Goal: Contribute content

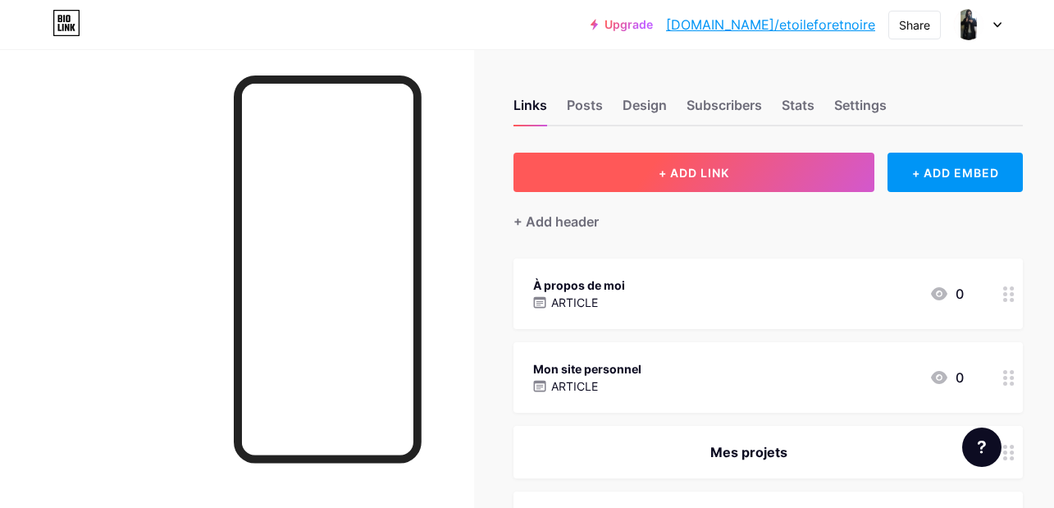
click at [686, 178] on span "+ ADD LINK" at bounding box center [693, 173] width 71 height 14
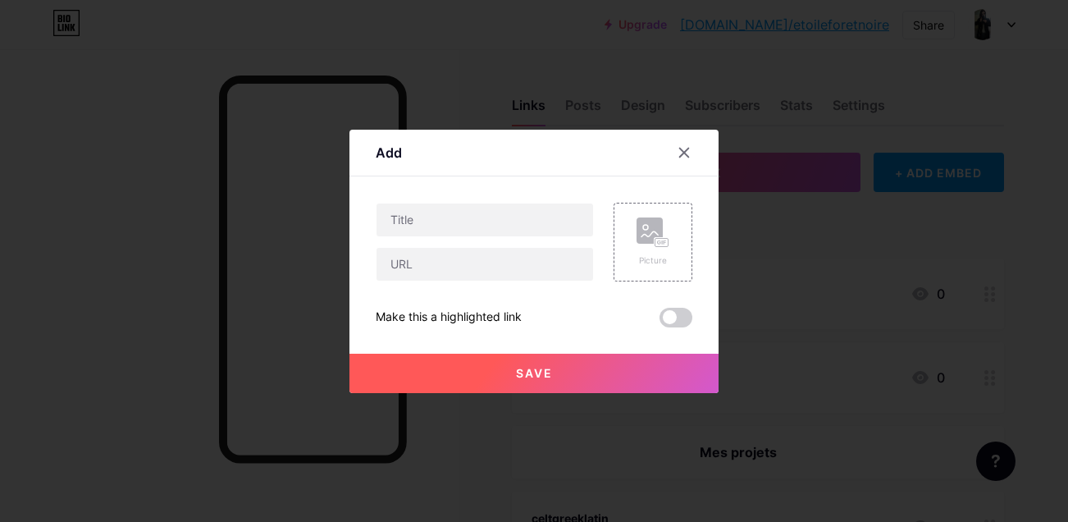
drag, startPoint x: 689, startPoint y: 150, endPoint x: 1064, endPoint y: 92, distance: 379.3
click at [688, 150] on icon at bounding box center [683, 152] width 13 height 13
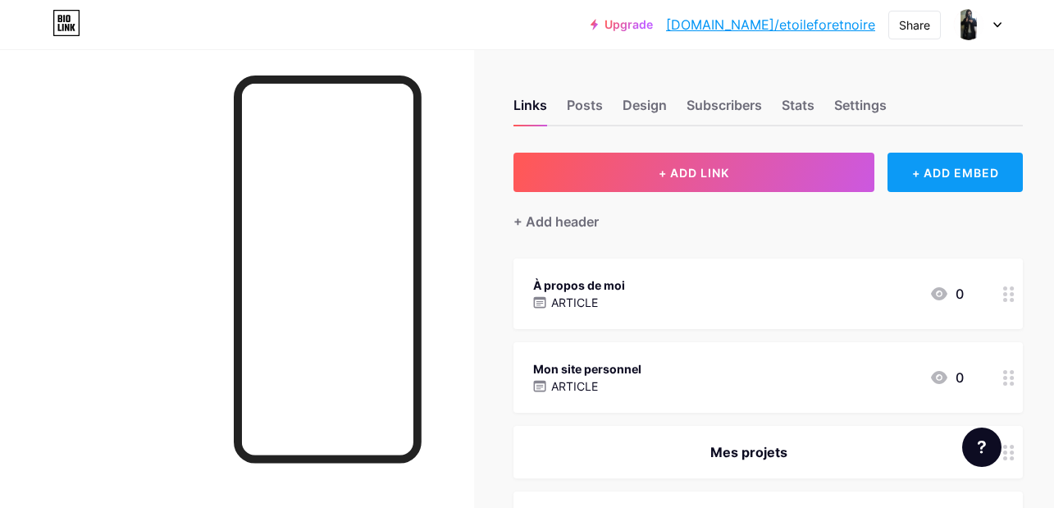
click at [922, 170] on div "+ ADD EMBED" at bounding box center [954, 172] width 135 height 39
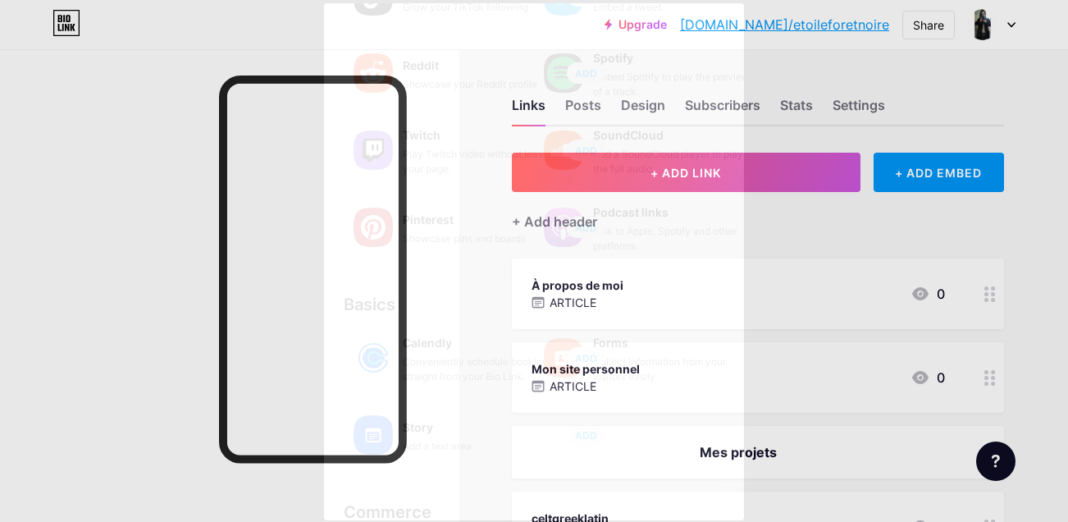
scroll to position [319, 0]
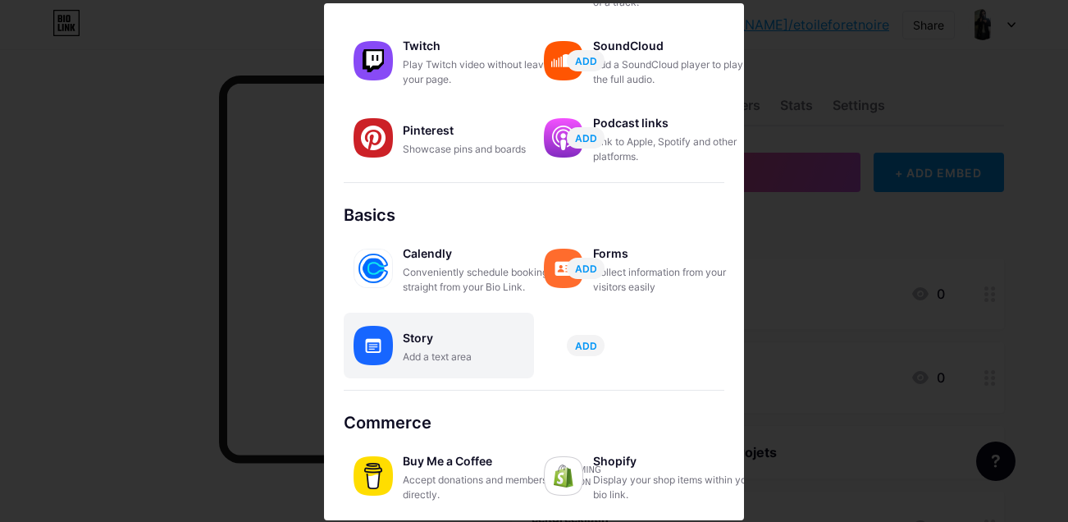
click at [394, 335] on div "Story Add a text area ADD" at bounding box center [439, 345] width 190 height 66
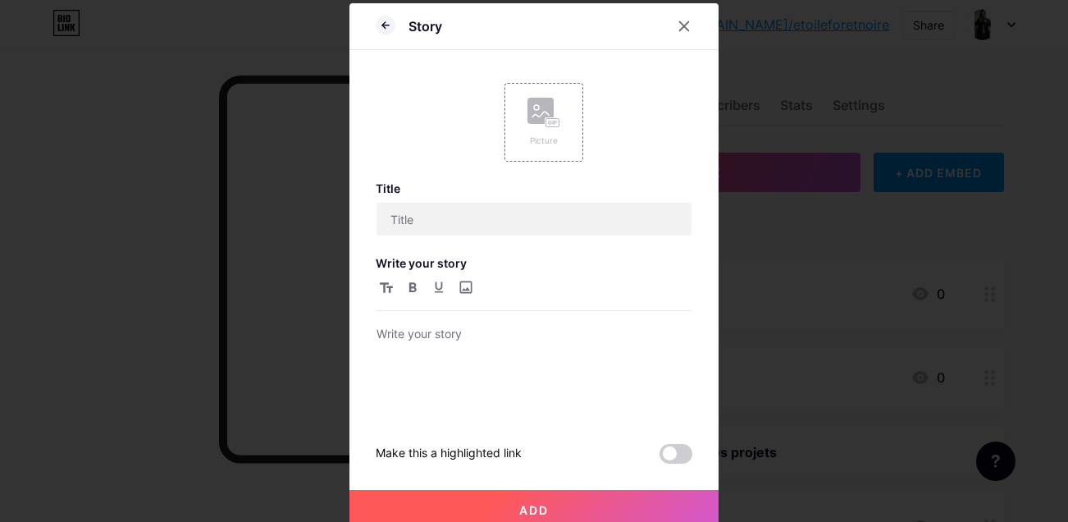
scroll to position [0, 0]
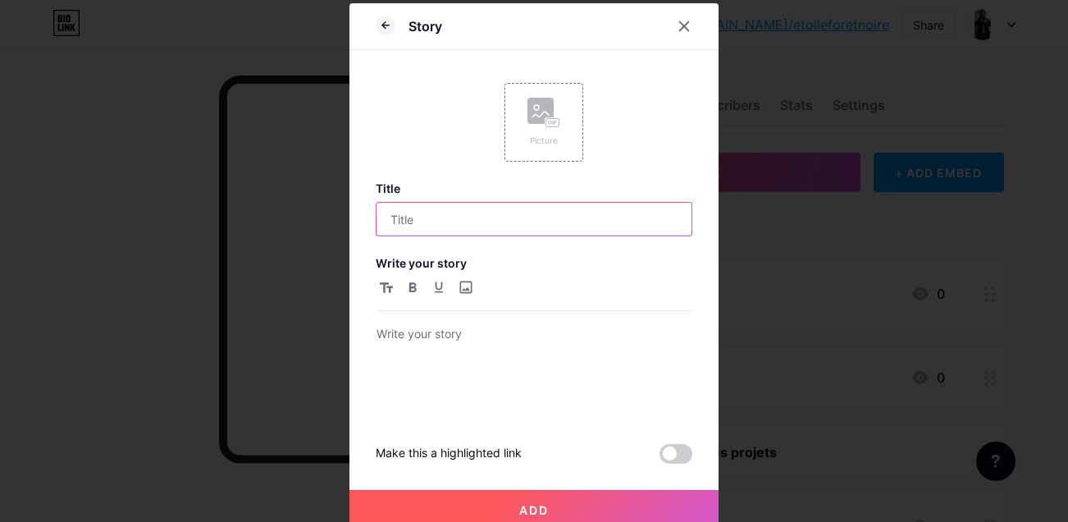
click at [448, 220] on input "text" at bounding box center [533, 219] width 315 height 33
click at [459, 225] on input "text" at bounding box center [533, 219] width 315 height 33
paste input "Historical Costuming: Ideas, Patterns, Tutorials"
type input "Historical Costuming: Ideas, Patterns, Tutorials"
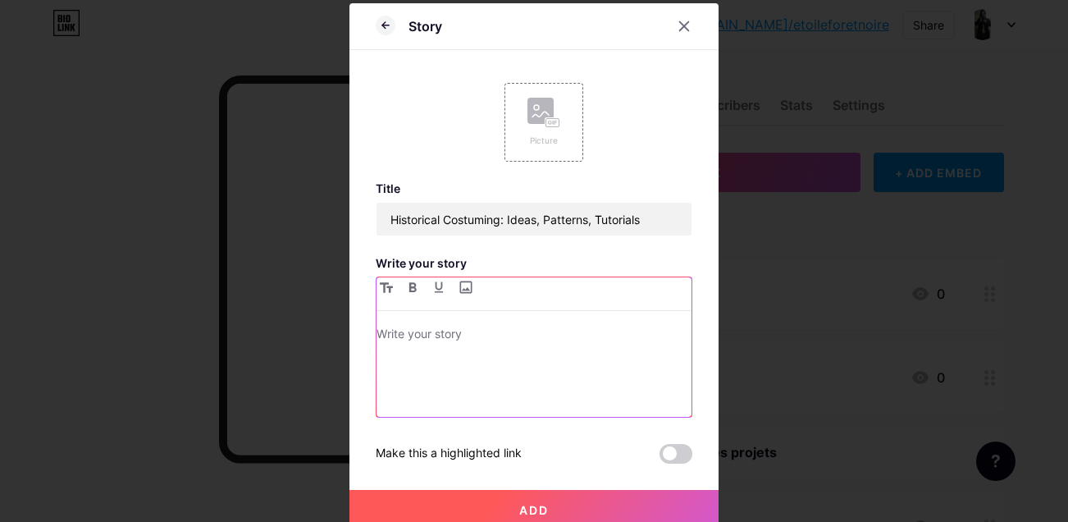
click at [449, 338] on p at bounding box center [533, 335] width 315 height 23
click at [461, 289] on input "file" at bounding box center [465, 287] width 20 height 20
type input "C:\fakepath\StyleCapture_2025-09-16_00-47-37_861.png"
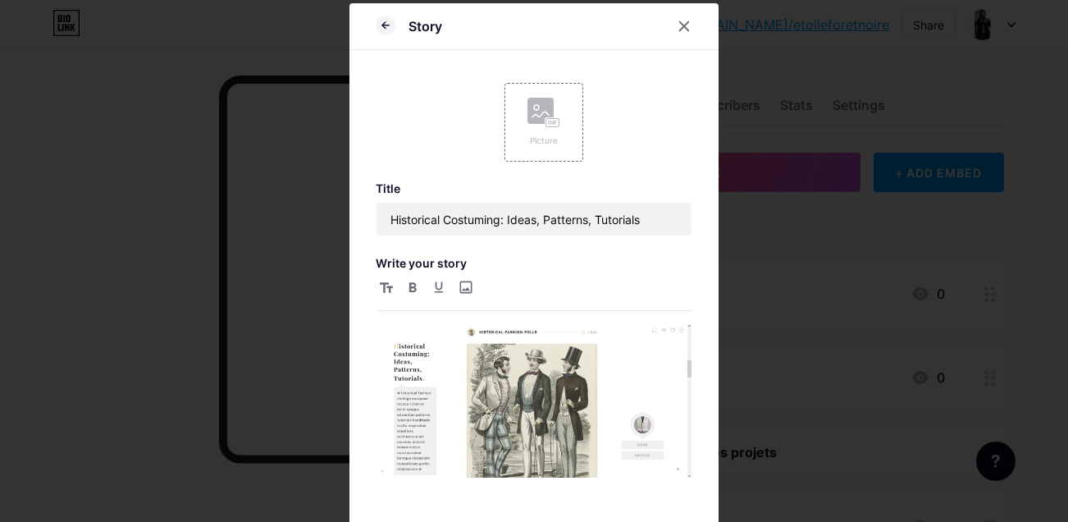
click at [409, 322] on div at bounding box center [533, 387] width 315 height 220
click at [421, 349] on img at bounding box center [533, 400] width 315 height 153
click at [445, 376] on img at bounding box center [533, 400] width 315 height 153
click at [464, 389] on img at bounding box center [533, 400] width 315 height 153
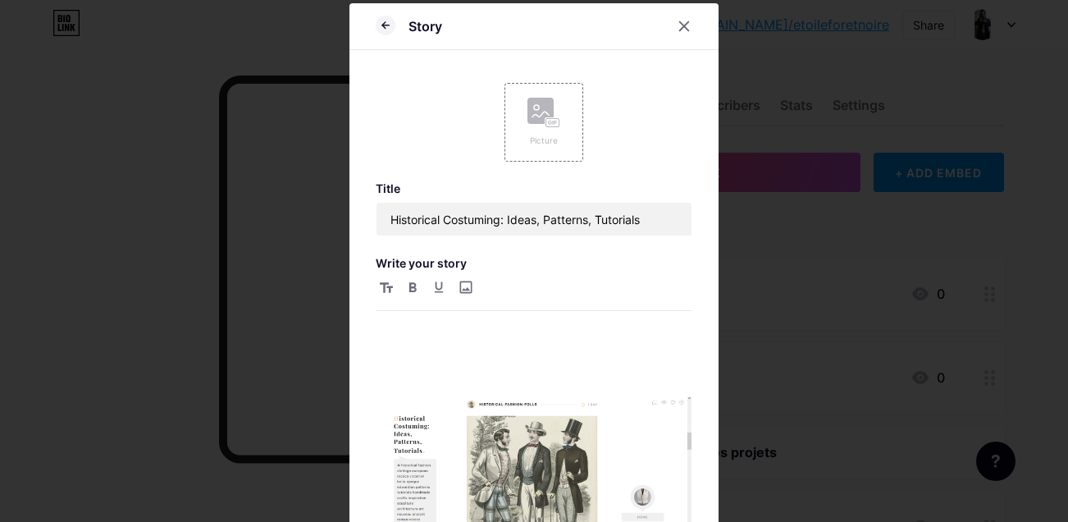
click at [437, 321] on div at bounding box center [533, 409] width 315 height 264
click at [424, 337] on p at bounding box center [533, 335] width 315 height 23
click at [421, 335] on p at bounding box center [533, 335] width 315 height 23
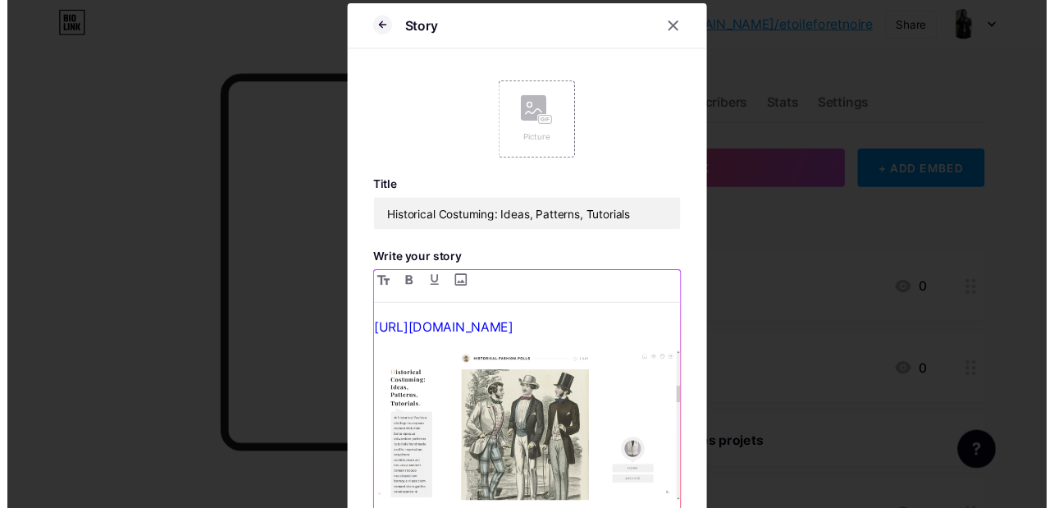
scroll to position [135, 0]
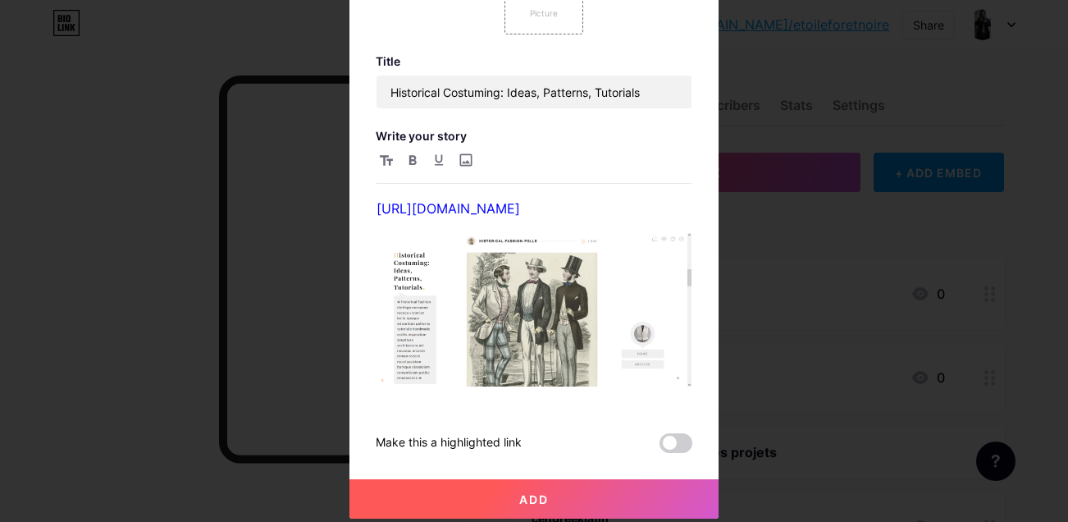
click at [537, 493] on span "Add" at bounding box center [534, 499] width 30 height 14
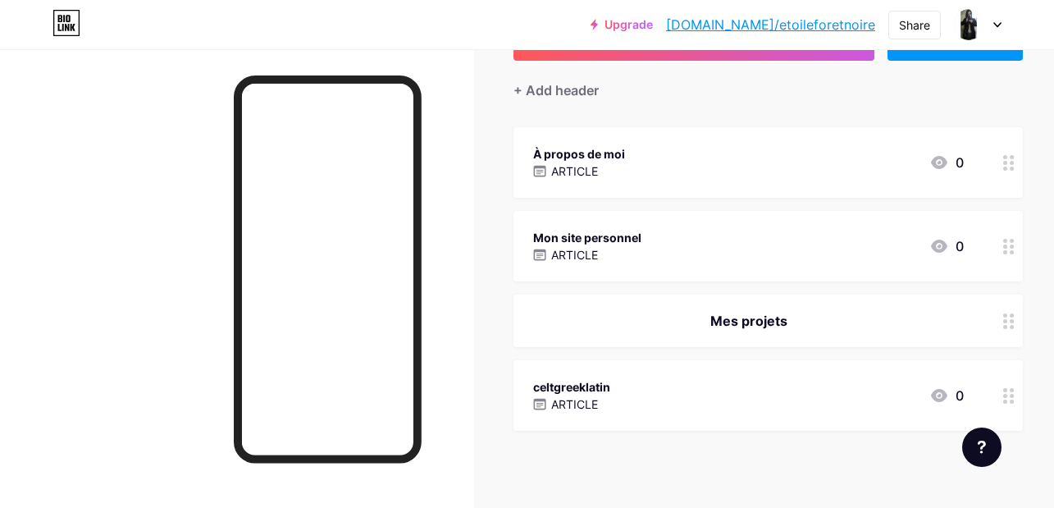
scroll to position [164, 0]
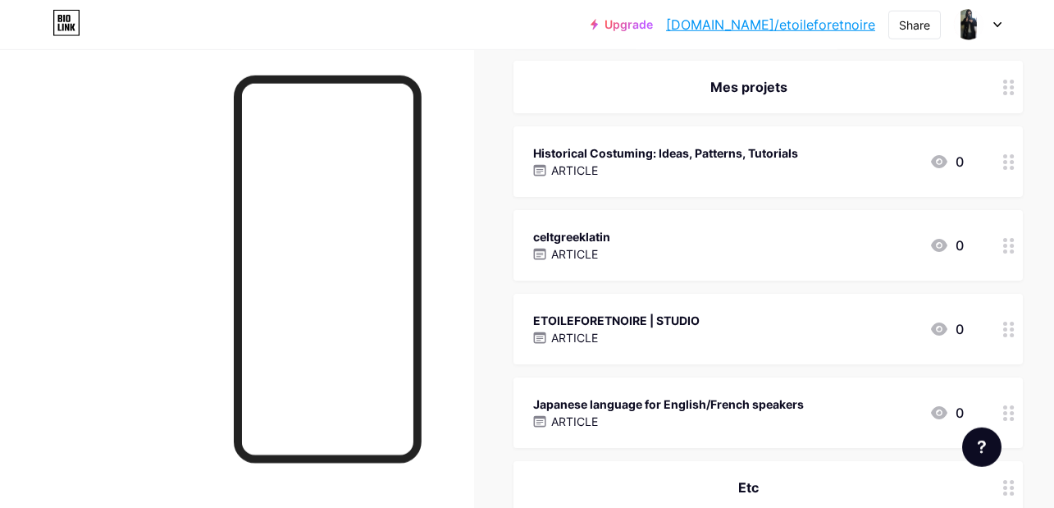
scroll to position [481, 0]
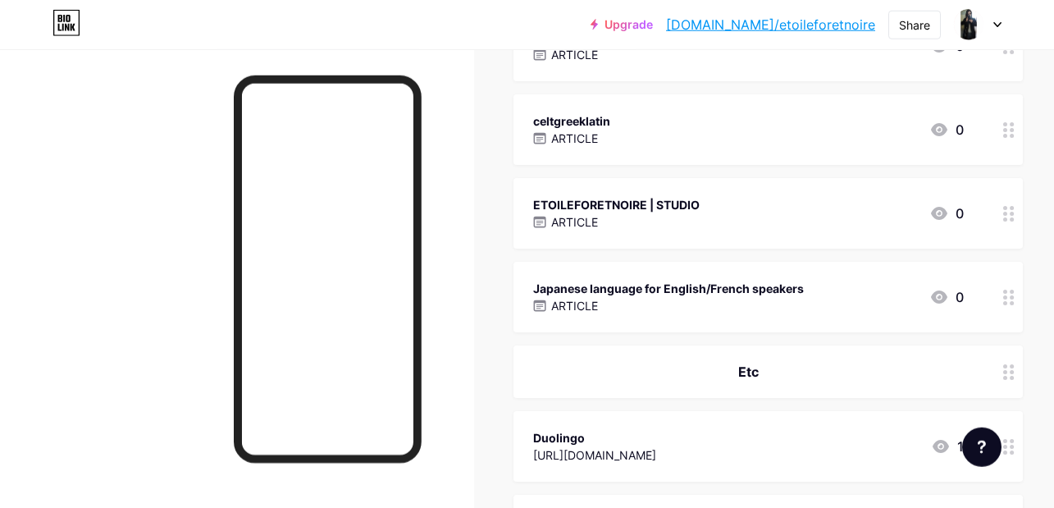
click at [615, 202] on div "ETOILEFORETNOIRE | STUDIO" at bounding box center [616, 204] width 166 height 17
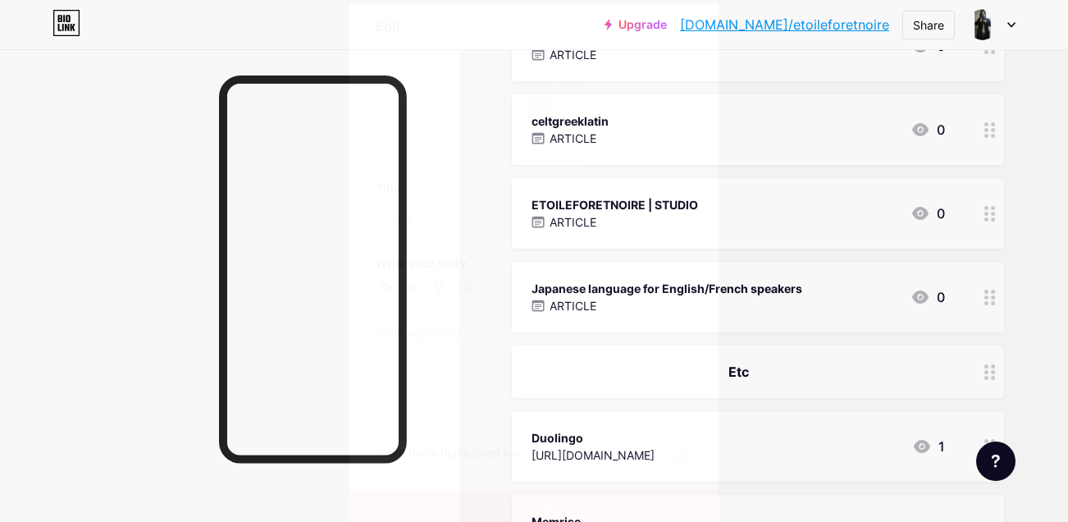
type input "ETOILEFORETNOIRE | STUDIO"
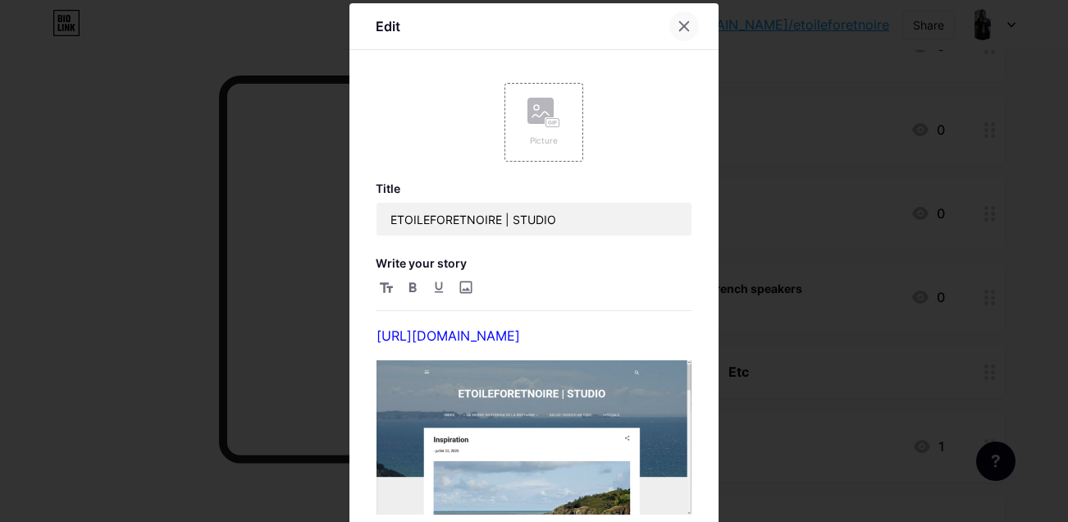
click at [677, 25] on icon at bounding box center [683, 26] width 13 height 13
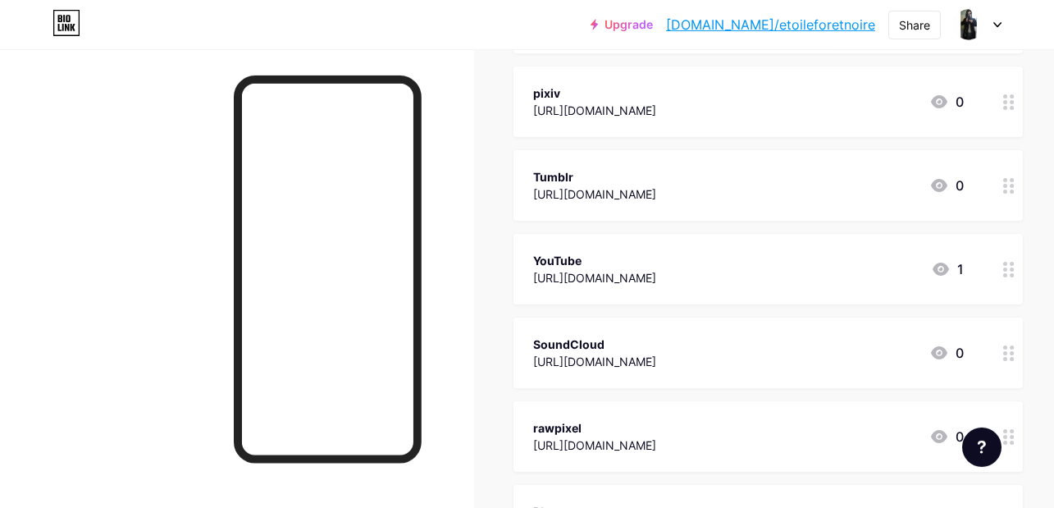
scroll to position [1240, 0]
